Goal: Information Seeking & Learning: Learn about a topic

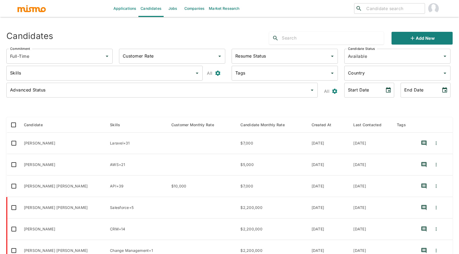
click at [375, 10] on input "search" at bounding box center [393, 8] width 58 height 7
type input "edgar"
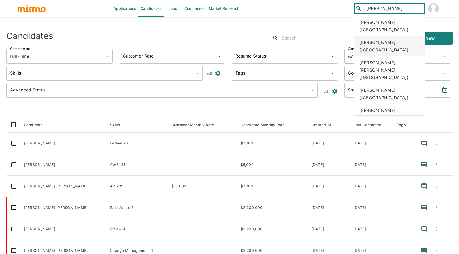
click at [382, 37] on div "Edgar Hidalgo Barrientos (Costa Rica)" at bounding box center [389, 46] width 71 height 20
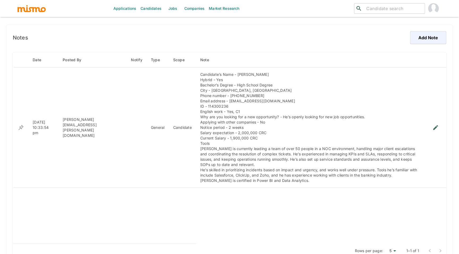
scroll to position [381, 0]
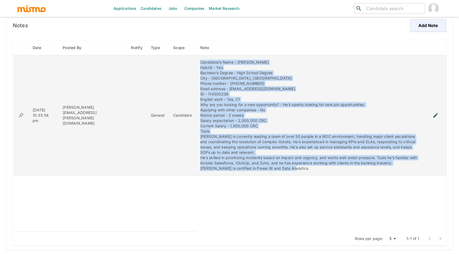
drag, startPoint x: 200, startPoint y: 64, endPoint x: 289, endPoint y: 170, distance: 138.4
click at [289, 170] on td "Candidate’s Name - [PERSON_NAME] Hybrid - Yes Bachelor’s Degree - High School […" at bounding box center [310, 116] width 229 height 120
copy div "Loremipsu’d Sita - Conse Adipisc Elitseddoe Tempor - Inc Utlabore’e Dolore - Ma…"
click at [251, 96] on div "Candidate’s Name - Edgar Hidalgo Barrientos Hybrid - Yes Bachelor’s Degree - Hi…" at bounding box center [310, 116] width 220 height 112
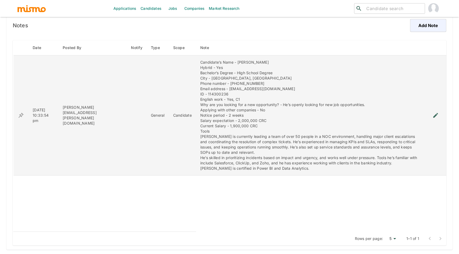
drag, startPoint x: 286, startPoint y: 63, endPoint x: 237, endPoint y: 65, distance: 48.1
click at [237, 65] on div "Candidate’s Name - Edgar Hidalgo Barrientos Hybrid - Yes Bachelor’s Degree - Hi…" at bounding box center [310, 116] width 220 height 112
copy div "Edgar Hidalgo Barrientos"
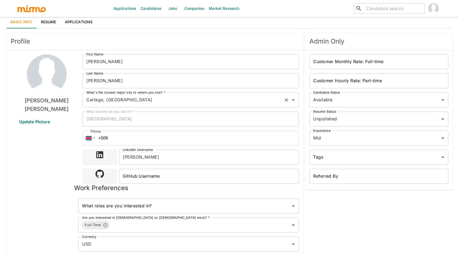
scroll to position [0, 0]
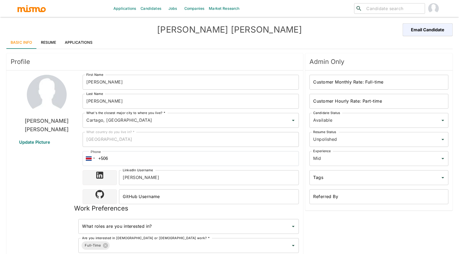
click at [49, 50] on div "Profile Edgar Hidalgo Barrientos Update Picture First Name Edgar First Name Las…" at bounding box center [227, 191] width 451 height 285
click at [49, 48] on link "Resume" at bounding box center [49, 42] width 24 height 13
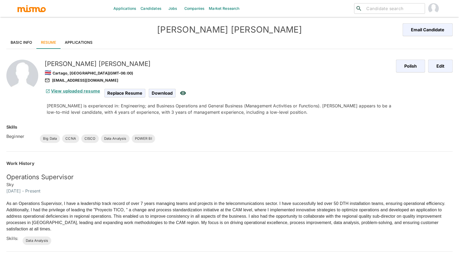
click at [89, 90] on link "View uploaded resume" at bounding box center [73, 90] width 56 height 5
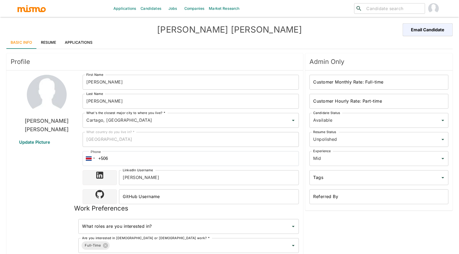
click at [85, 44] on link "Applications" at bounding box center [79, 42] width 36 height 13
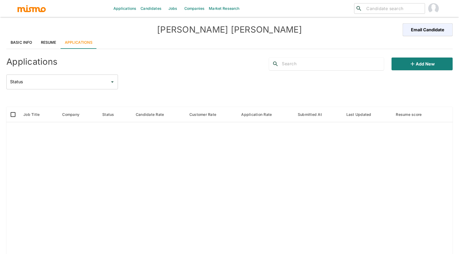
click at [54, 40] on link "Resume" at bounding box center [49, 42] width 24 height 13
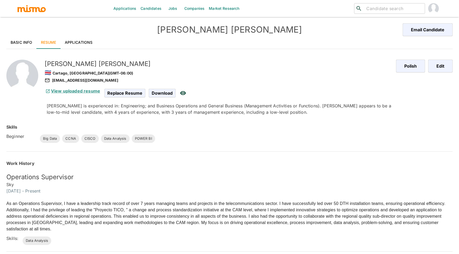
click at [58, 91] on link "View uploaded resume" at bounding box center [73, 90] width 56 height 5
